Goal: Task Accomplishment & Management: Complete application form

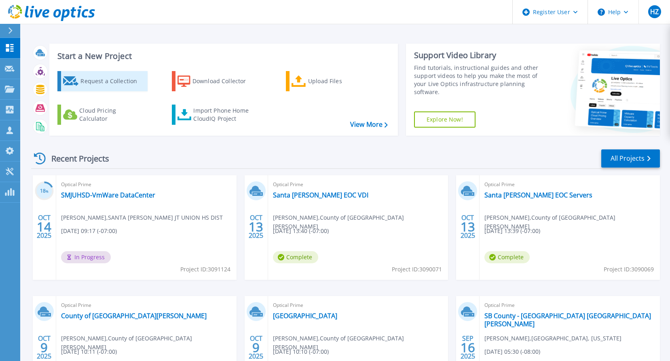
click at [94, 82] on div "Request a Collection" at bounding box center [112, 81] width 65 height 16
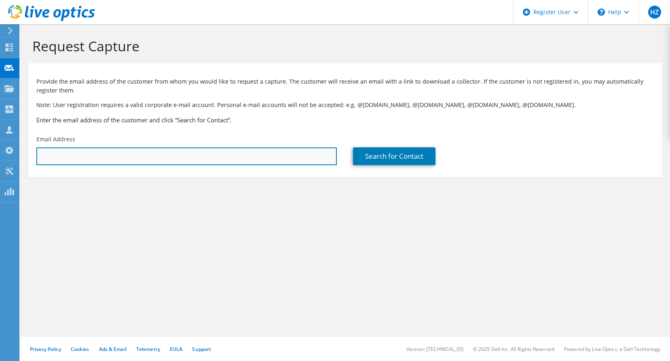
click at [68, 155] on input "text" at bounding box center [186, 157] width 300 height 18
paste input "kenneth.ajzmundt@oxnard.org"
type input "kenneth.ajzmundt@oxnard.org"
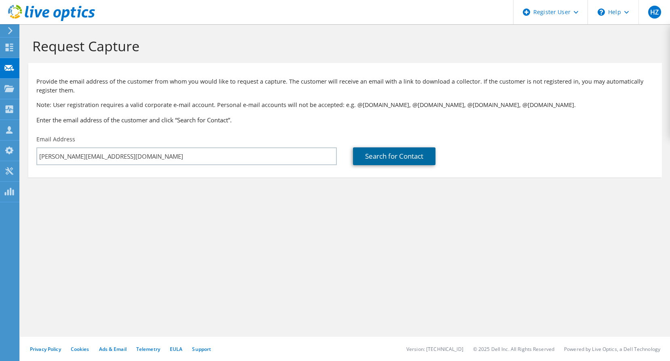
click at [380, 158] on link "Search for Contact" at bounding box center [394, 157] width 82 height 18
type input "CITY OF OXNARD"
type input "kenneth"
type input "ajzmundt"
type input "United States"
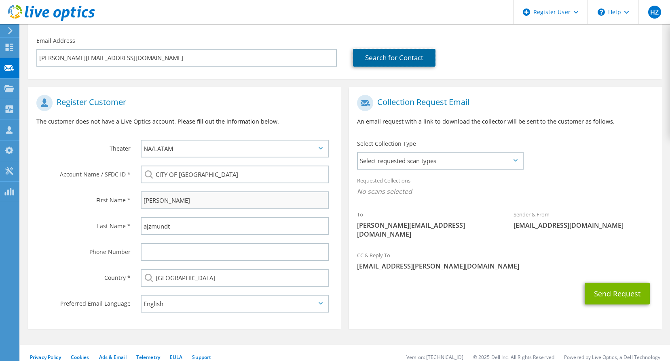
scroll to position [107, 0]
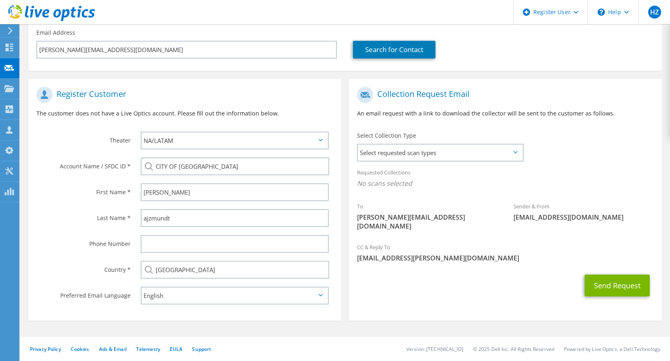
click at [517, 152] on icon at bounding box center [515, 152] width 4 height 2
click at [515, 152] on icon at bounding box center [515, 152] width 4 height 2
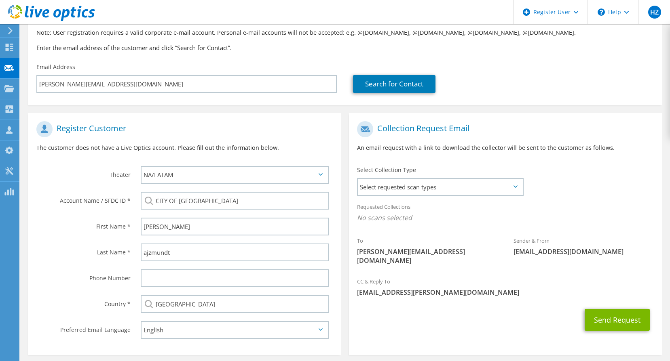
scroll to position [81, 0]
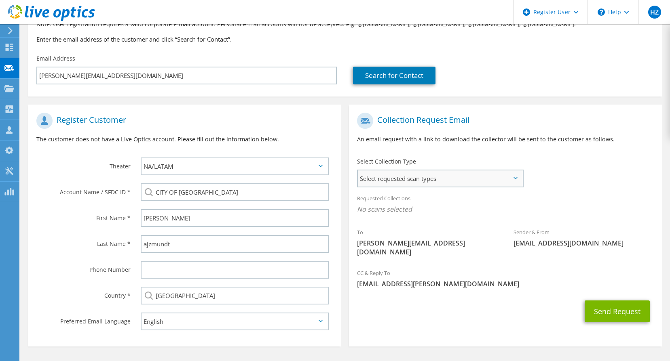
click at [515, 177] on span "Select requested scan types" at bounding box center [440, 179] width 165 height 16
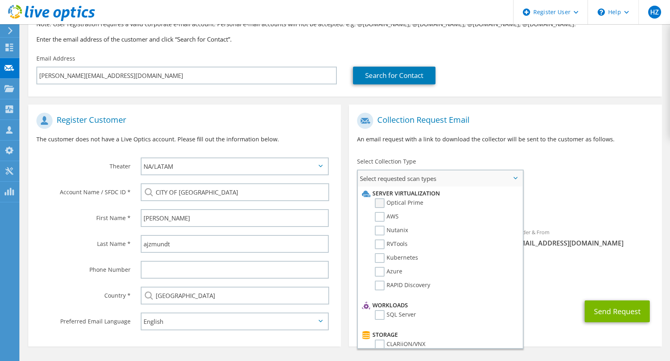
click at [379, 202] on label "Optical Prime" at bounding box center [399, 204] width 49 height 10
click at [0, 0] on input "Optical Prime" at bounding box center [0, 0] width 0 height 0
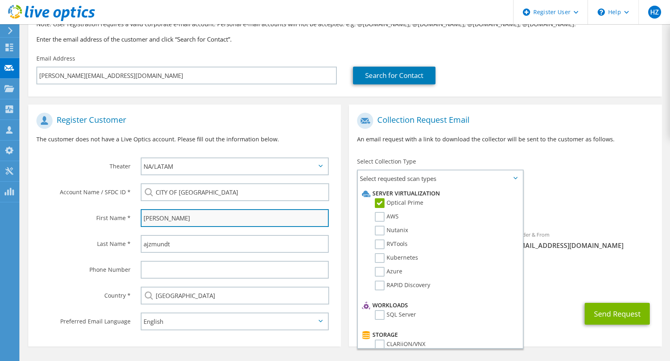
click at [146, 219] on input "kenneth" at bounding box center [235, 218] width 188 height 18
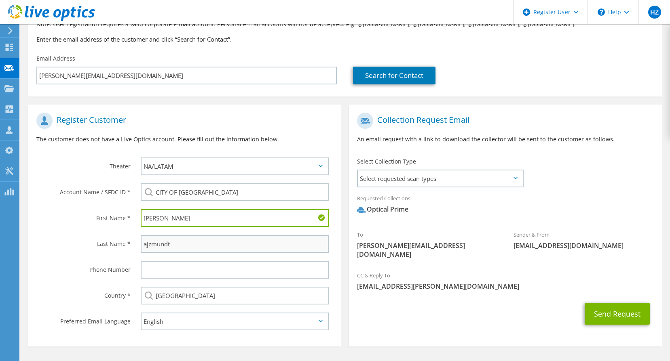
type input "Kenneth"
drag, startPoint x: 146, startPoint y: 243, endPoint x: 172, endPoint y: 244, distance: 25.5
click at [148, 243] on input "ajzmundt" at bounding box center [235, 244] width 188 height 18
type input "Ajzmundt"
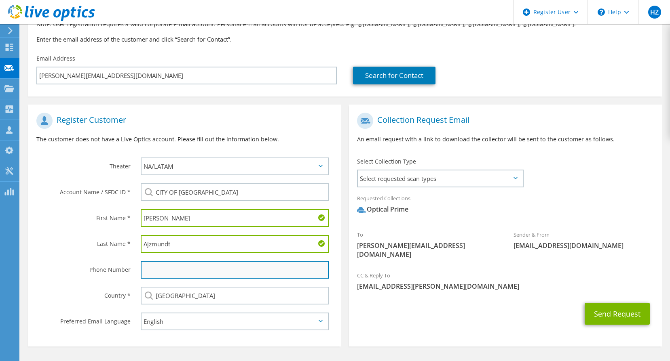
click at [185, 272] on input "text" at bounding box center [235, 270] width 188 height 18
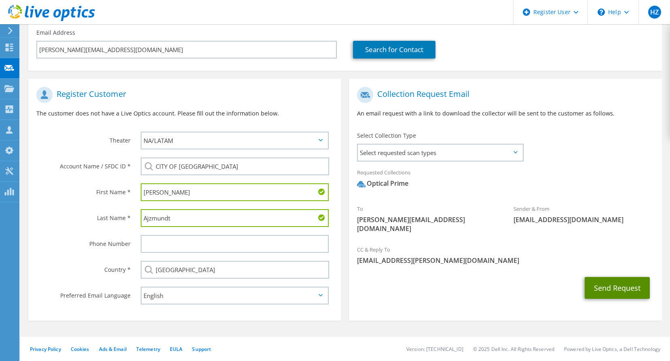
click at [617, 283] on button "Send Request" at bounding box center [617, 288] width 65 height 22
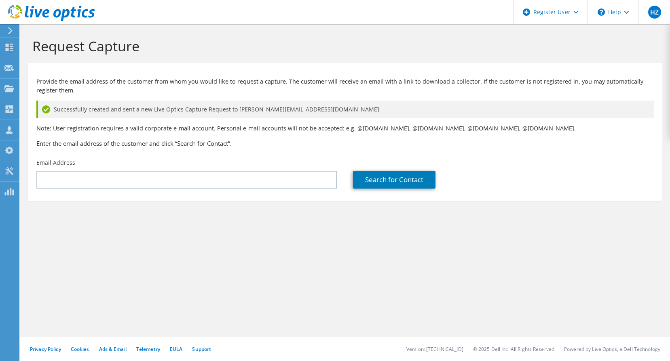
click at [50, 15] on icon at bounding box center [51, 13] width 87 height 17
